Goal: Task Accomplishment & Management: Manage account settings

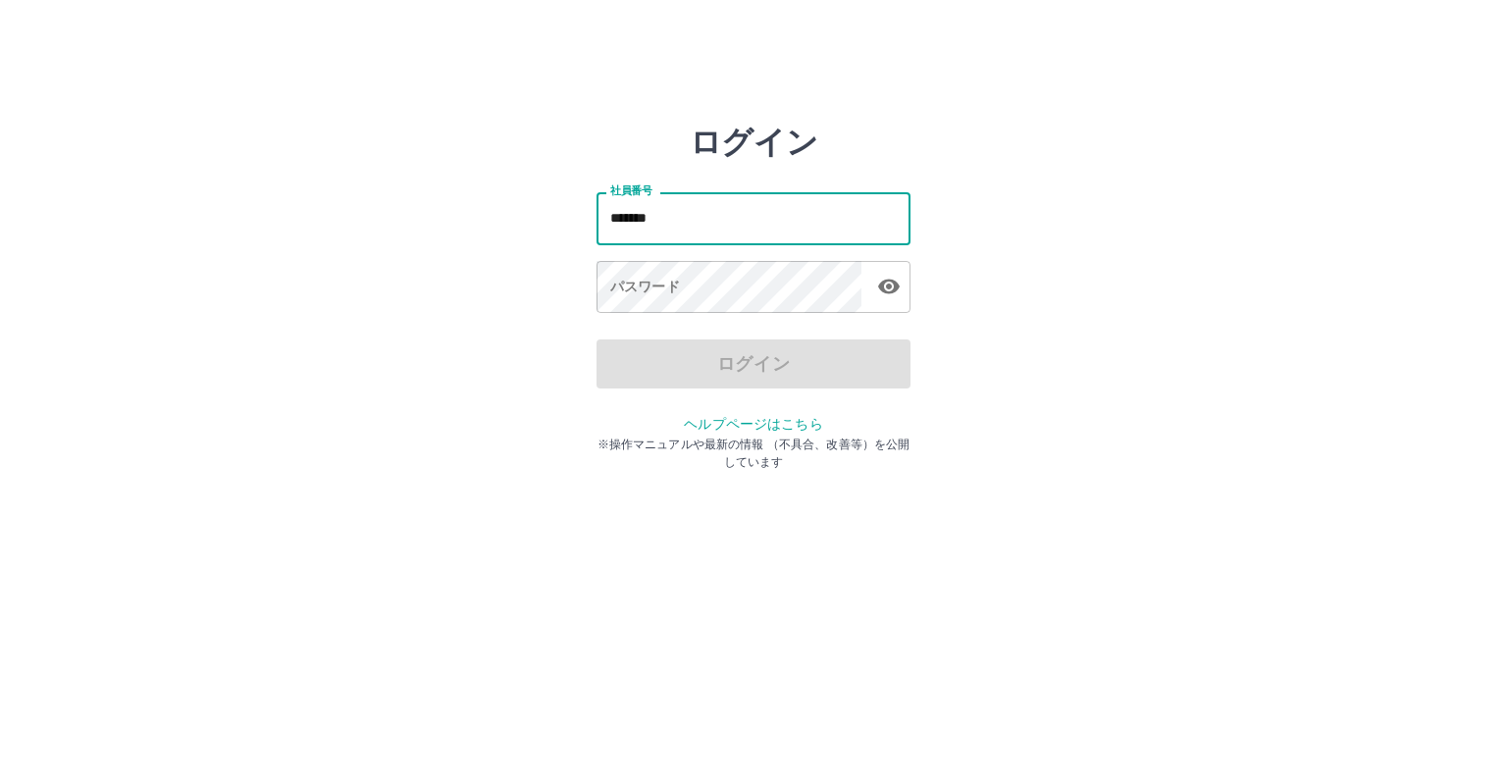
type input "*******"
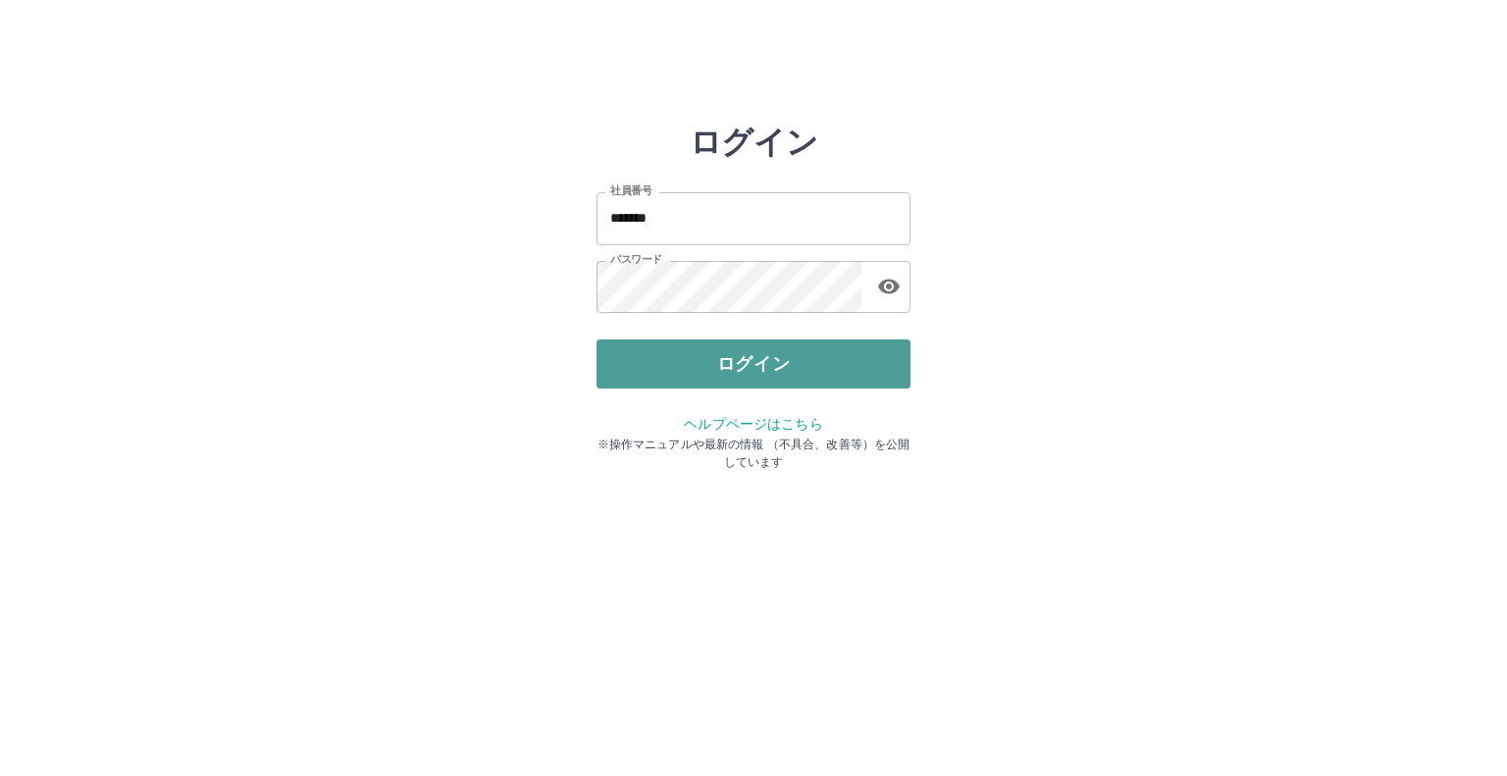
click at [706, 357] on button "ログイン" at bounding box center [754, 364] width 314 height 49
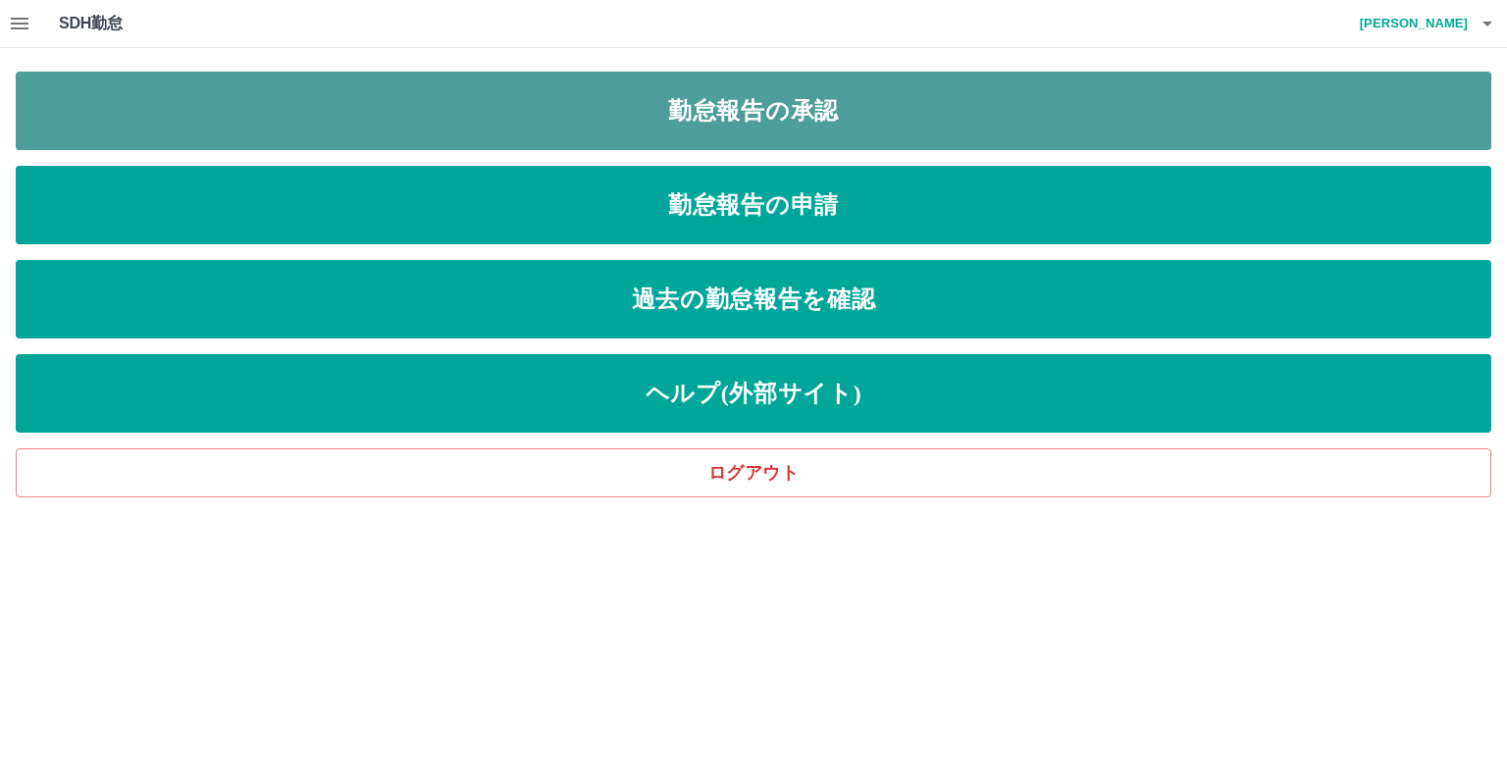
drag, startPoint x: 646, startPoint y: 105, endPoint x: 635, endPoint y: 112, distance: 12.8
click at [643, 107] on link "勤怠報告の承認" at bounding box center [754, 111] width 1476 height 79
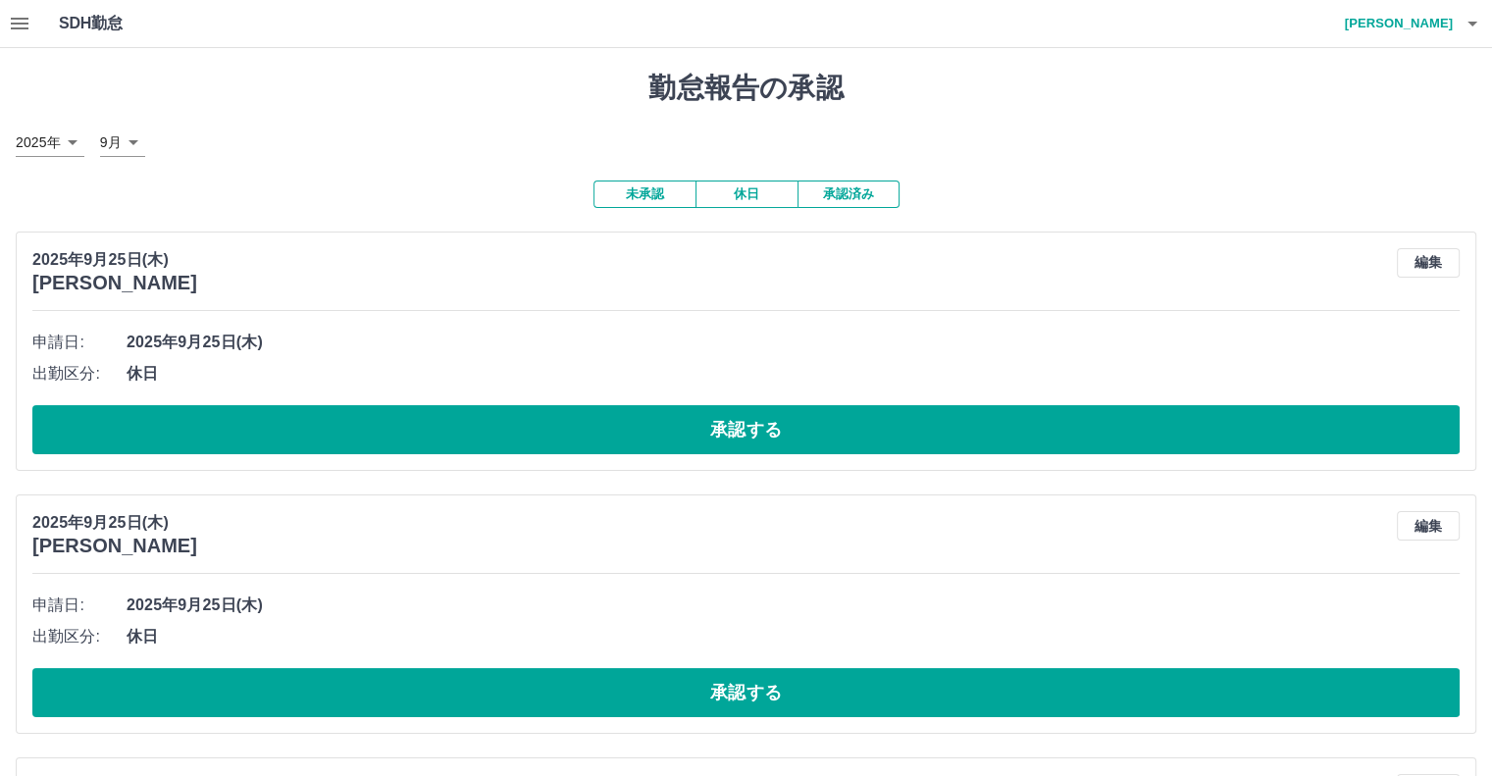
click at [12, 21] on icon "button" at bounding box center [20, 24] width 24 height 24
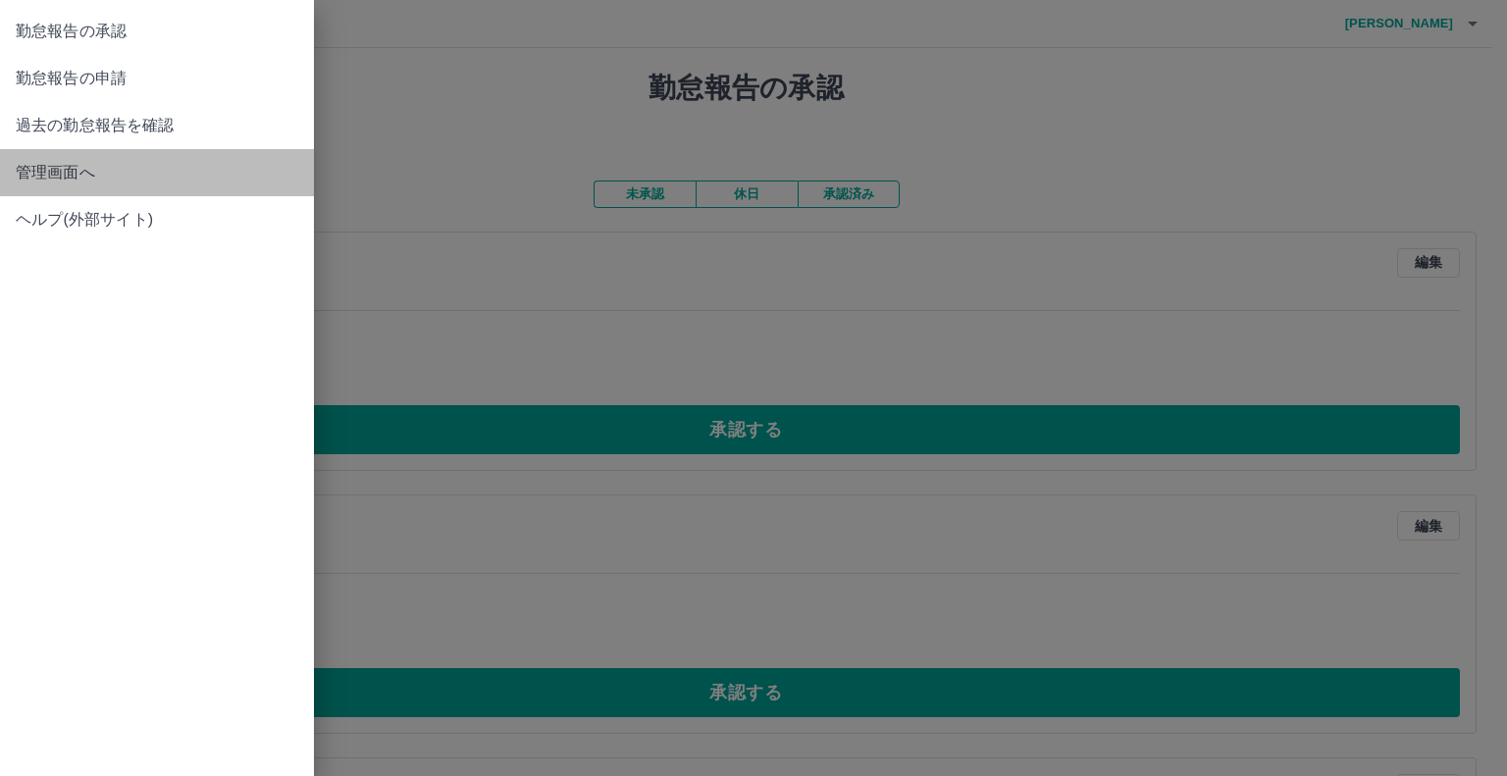
click at [176, 177] on span "管理画面へ" at bounding box center [157, 173] width 283 height 24
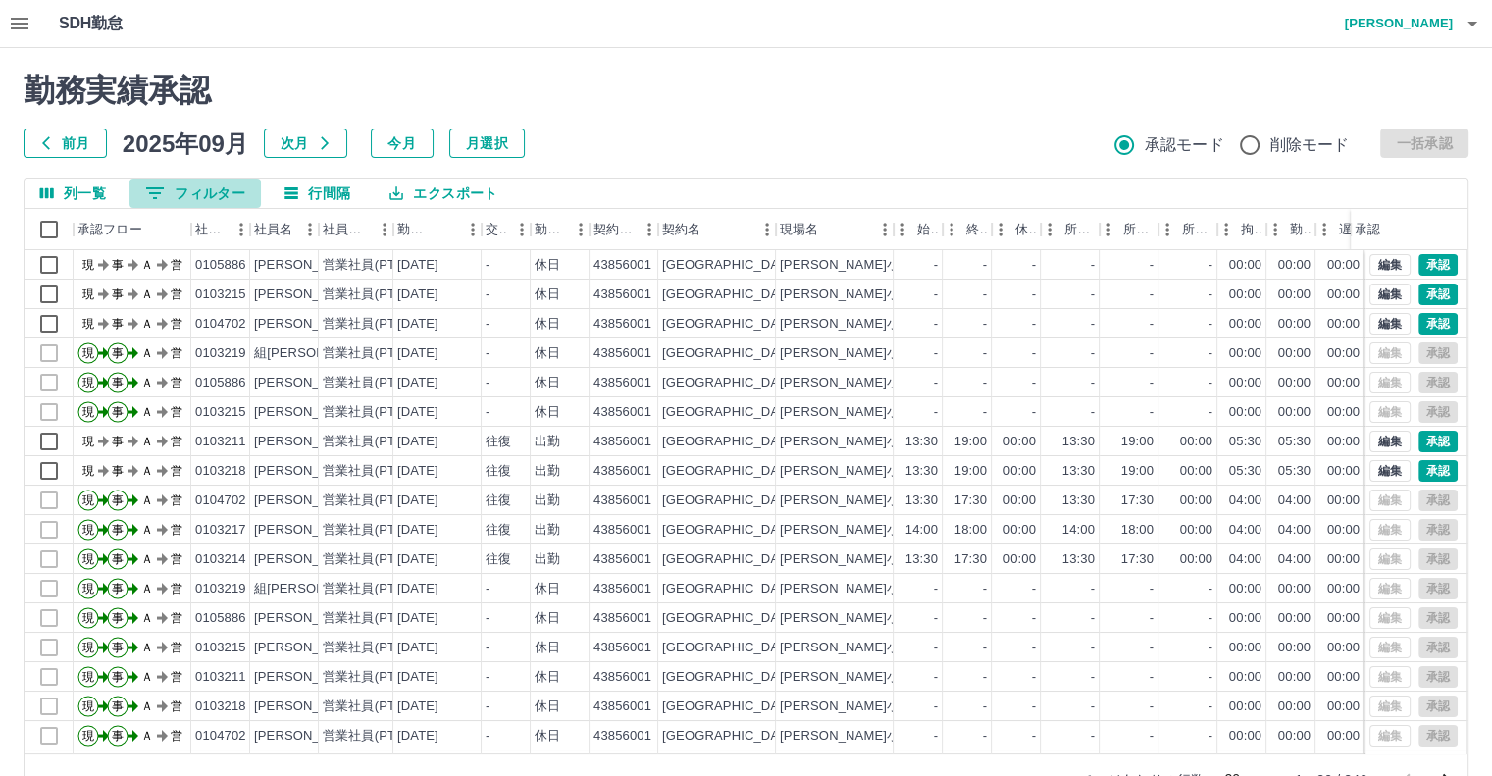
drag, startPoint x: 233, startPoint y: 191, endPoint x: 223, endPoint y: 192, distance: 9.9
click at [226, 191] on button "0 フィルター" at bounding box center [195, 193] width 131 height 29
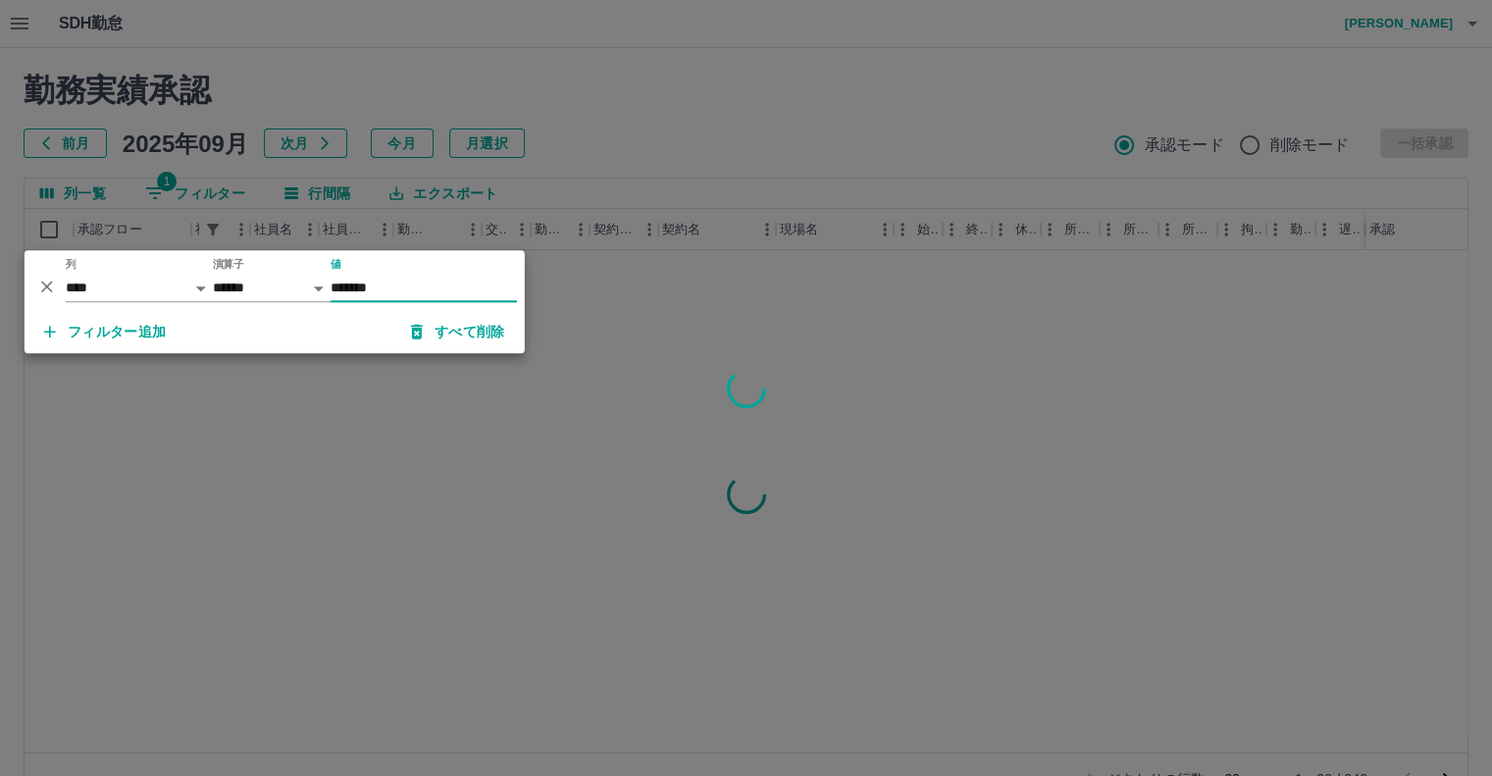
type input "*******"
click at [710, 120] on div at bounding box center [746, 388] width 1492 height 776
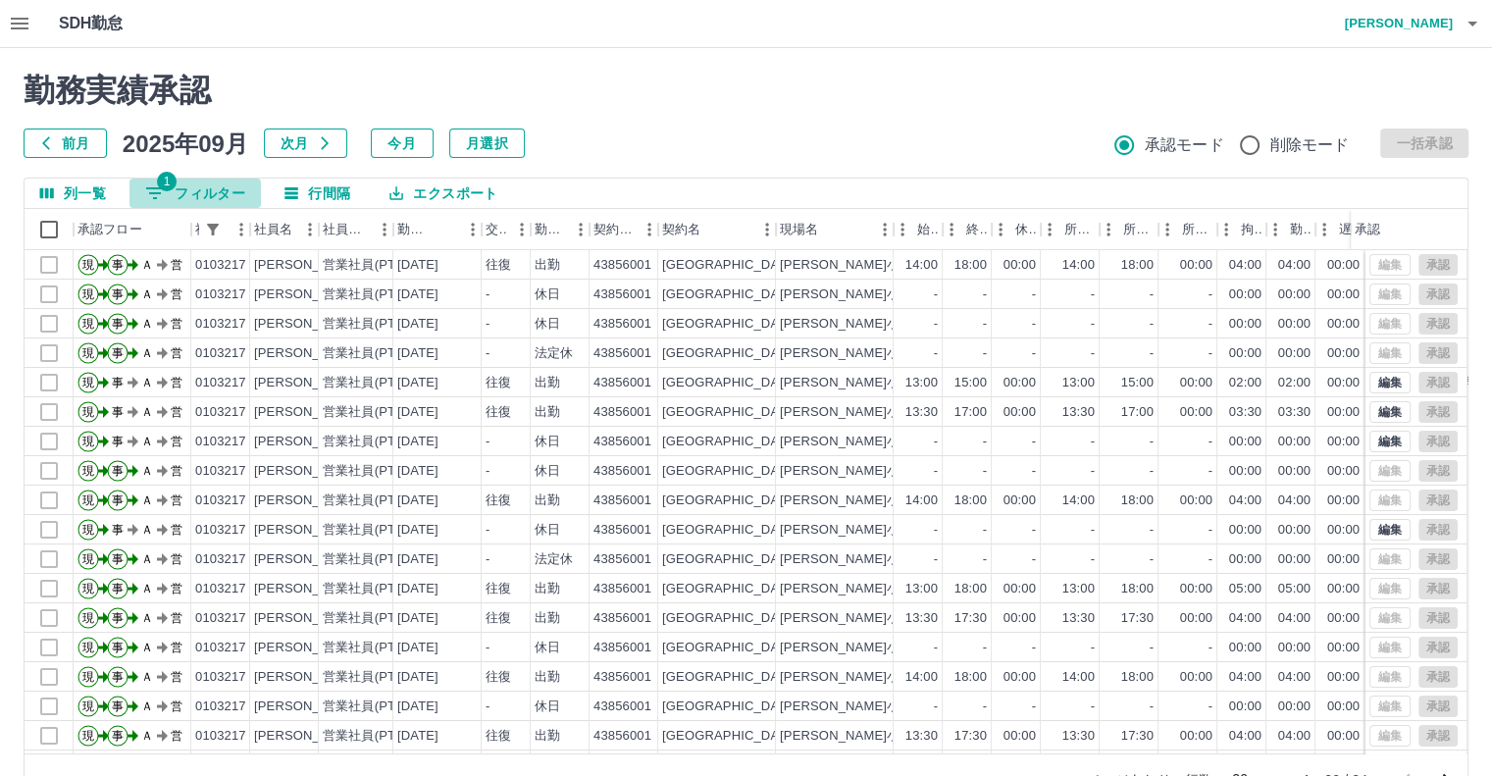
click at [227, 188] on button "1 フィルター" at bounding box center [195, 193] width 131 height 29
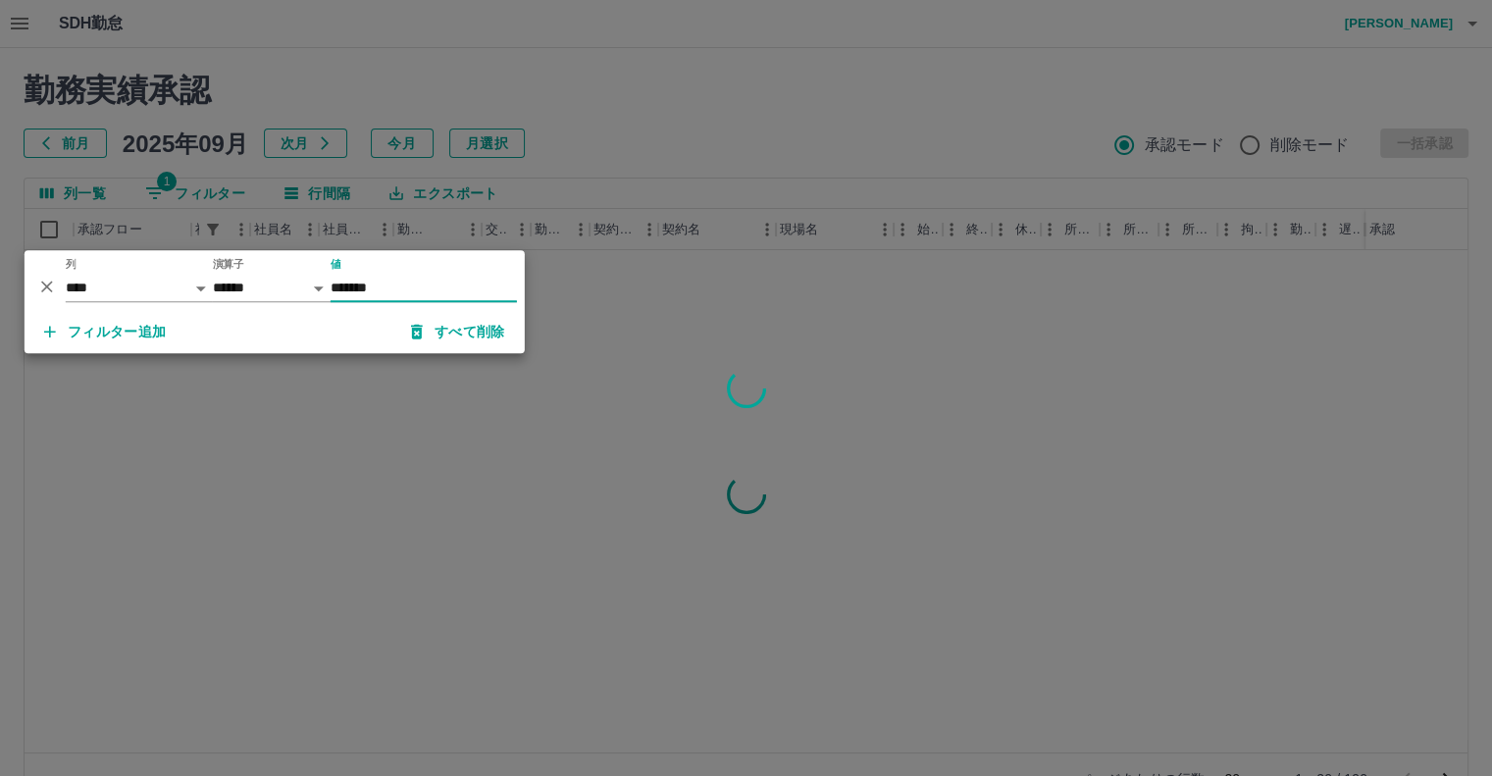
type input "*******"
click at [695, 143] on div at bounding box center [746, 388] width 1492 height 776
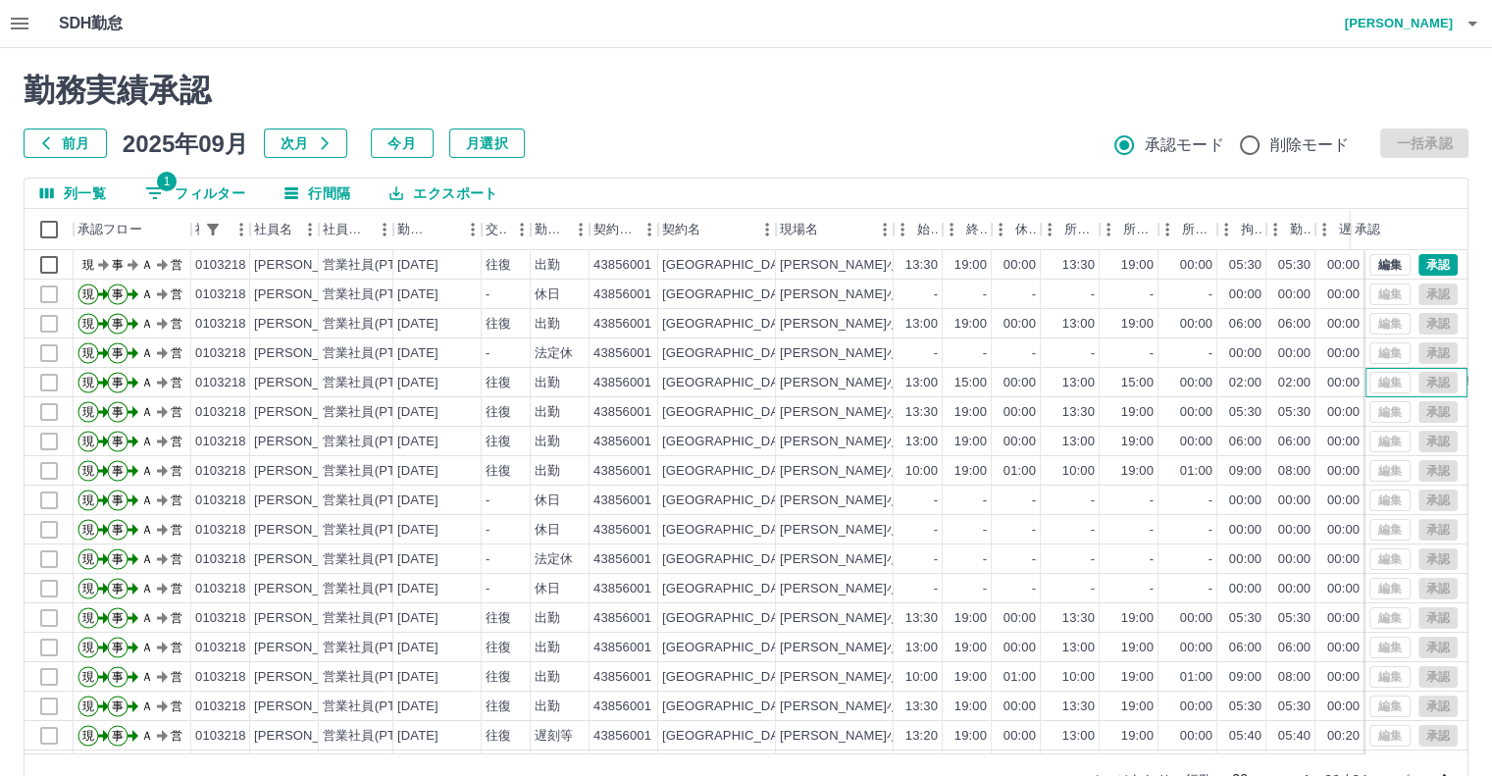
click at [1384, 384] on div "編集 承認" at bounding box center [1414, 383] width 88 height 22
click at [1198, 388] on div "00:00" at bounding box center [1196, 383] width 32 height 19
drag, startPoint x: 974, startPoint y: 382, endPoint x: 962, endPoint y: 382, distance: 12.8
click at [966, 382] on div "15:00" at bounding box center [971, 383] width 32 height 19
click at [899, 392] on div "13:00" at bounding box center [918, 382] width 49 height 29
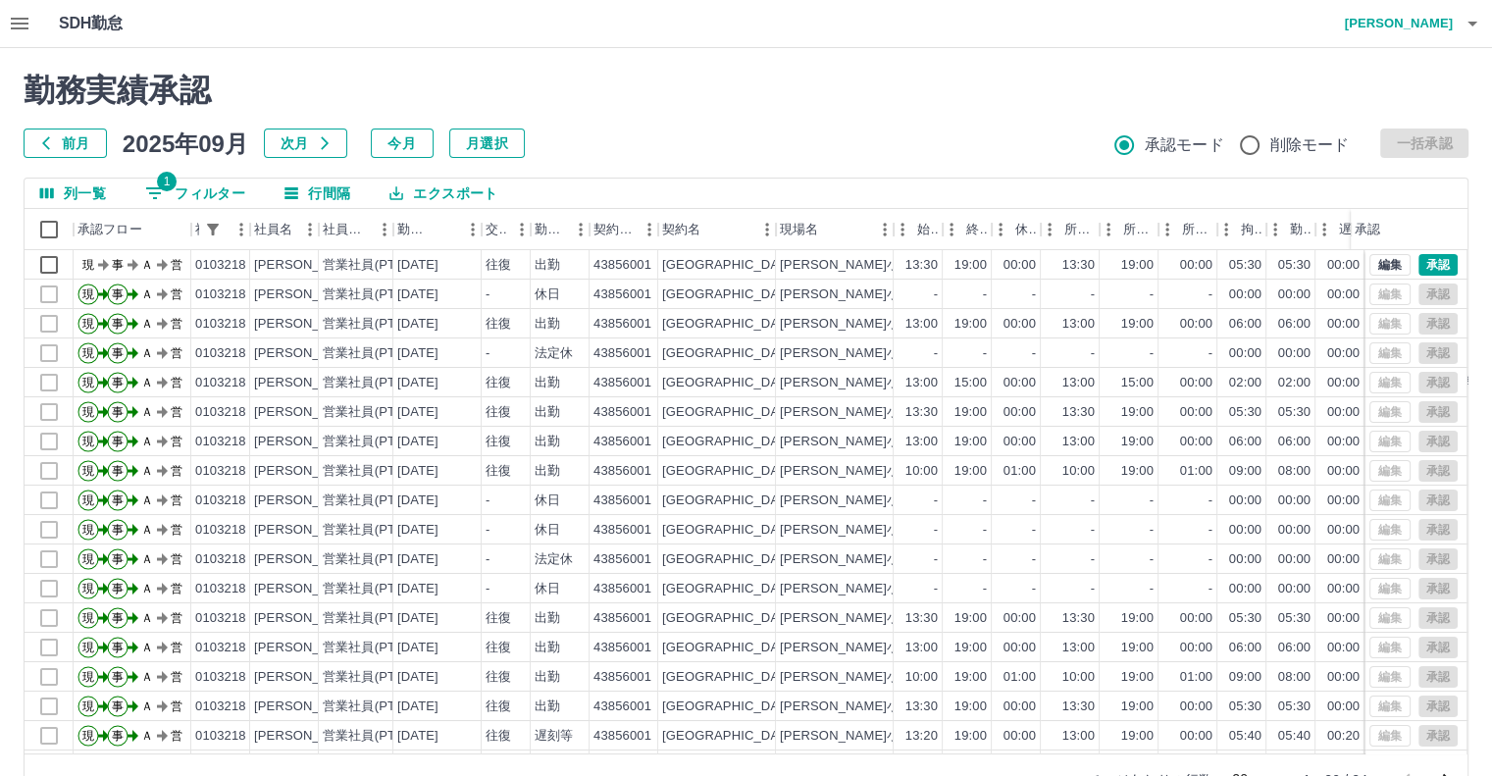
click at [828, 79] on h2 "勤務実績承認" at bounding box center [746, 90] width 1445 height 37
